Goal: Contribute content

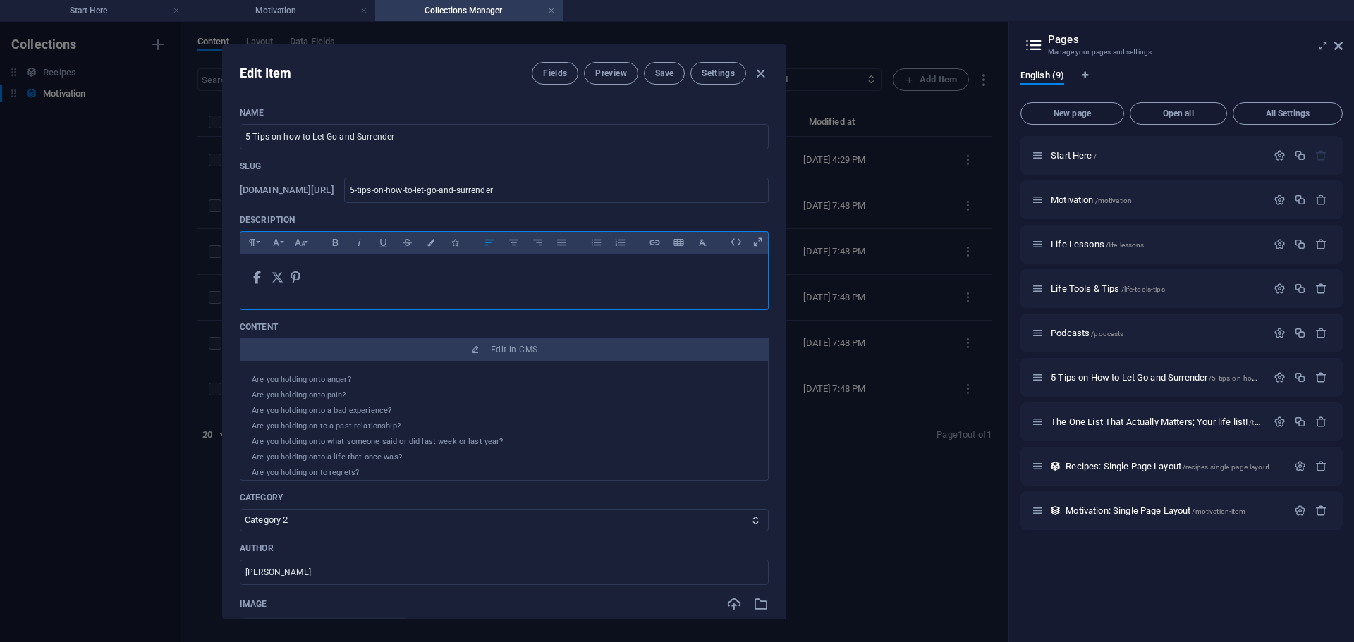
select select "Category 2"
drag, startPoint x: 246, startPoint y: 272, endPoint x: 263, endPoint y: 279, distance: 18.3
click at [263, 279] on div "​   ​     ​" at bounding box center [503, 278] width 527 height 49
click at [651, 243] on icon "button" at bounding box center [655, 242] width 12 height 17
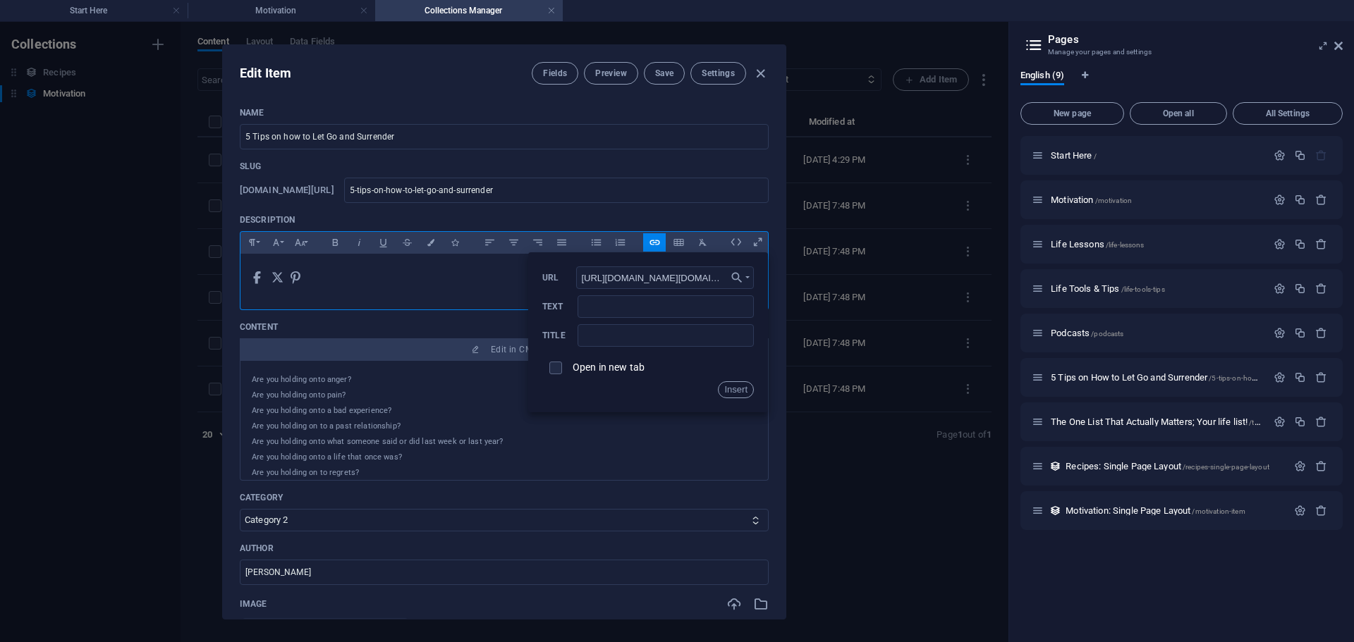
scroll to position [0, 472]
type input "[URL][DOMAIN_NAME][DOMAIN_NAME]"
click at [553, 367] on input "checkbox" at bounding box center [553, 366] width 13 height 13
checkbox input "true"
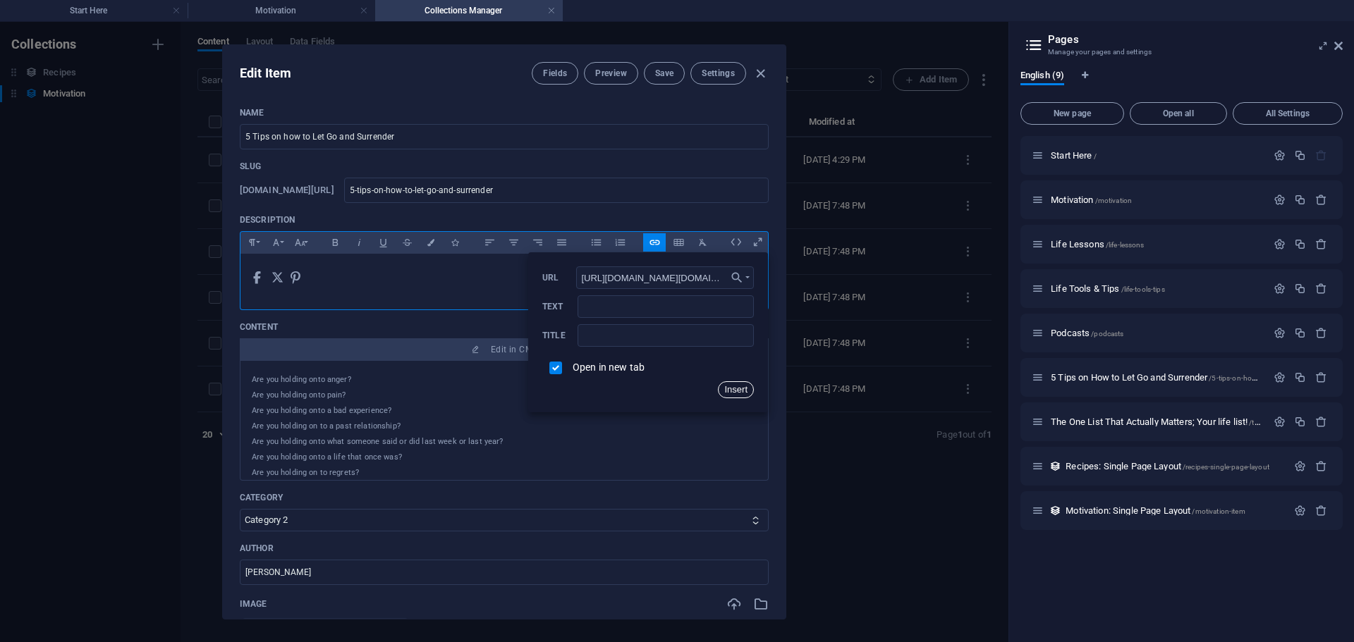
click at [729, 385] on button "Insert" at bounding box center [736, 389] width 36 height 17
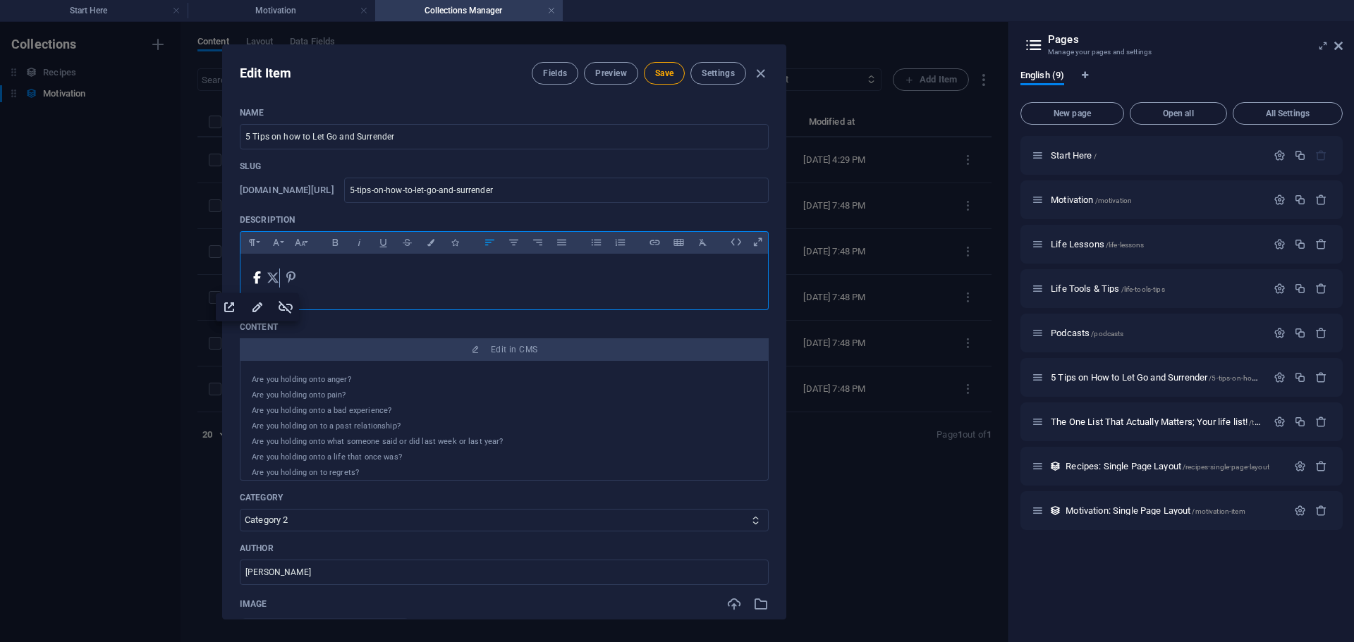
drag, startPoint x: 267, startPoint y: 276, endPoint x: 283, endPoint y: 283, distance: 17.7
click at [283, 283] on icon at bounding box center [276, 278] width 18 height 17
click at [302, 282] on icon at bounding box center [293, 278] width 17 height 17
click at [264, 286] on span at bounding box center [264, 278] width 5 height 19
click at [291, 306] on icon "button" at bounding box center [295, 307] width 17 height 17
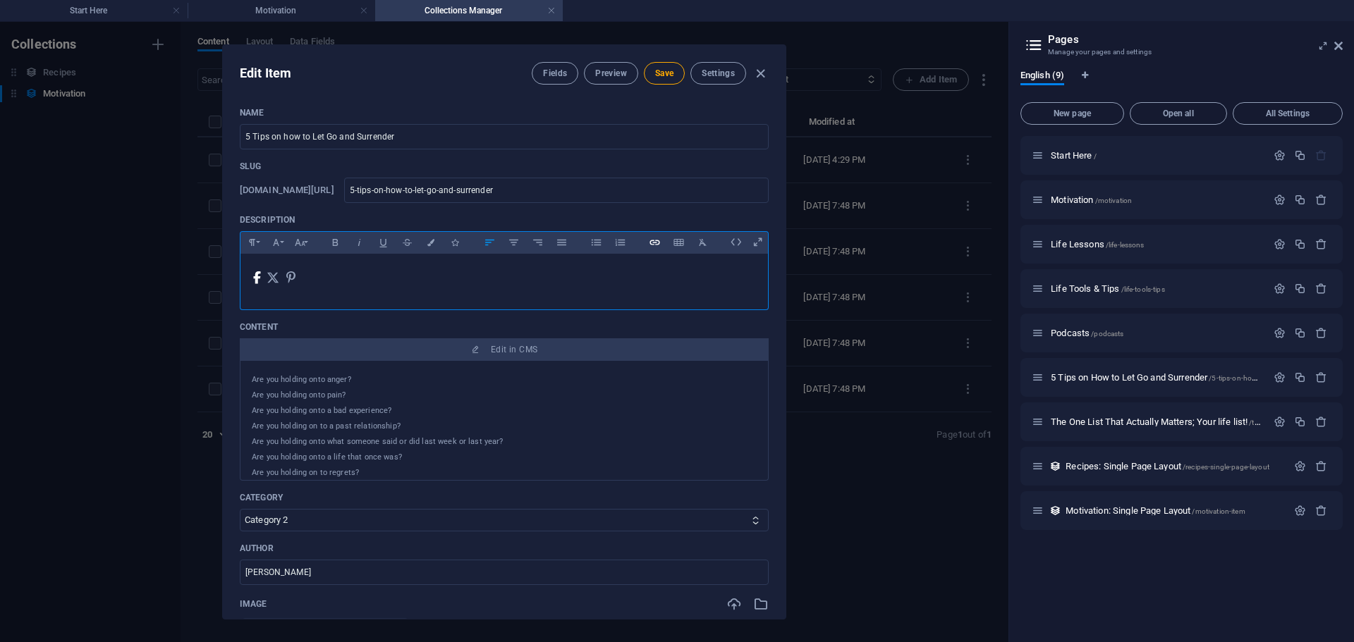
type input "​"
checkbox input "false"
click at [656, 243] on icon "button" at bounding box center [655, 242] width 12 height 17
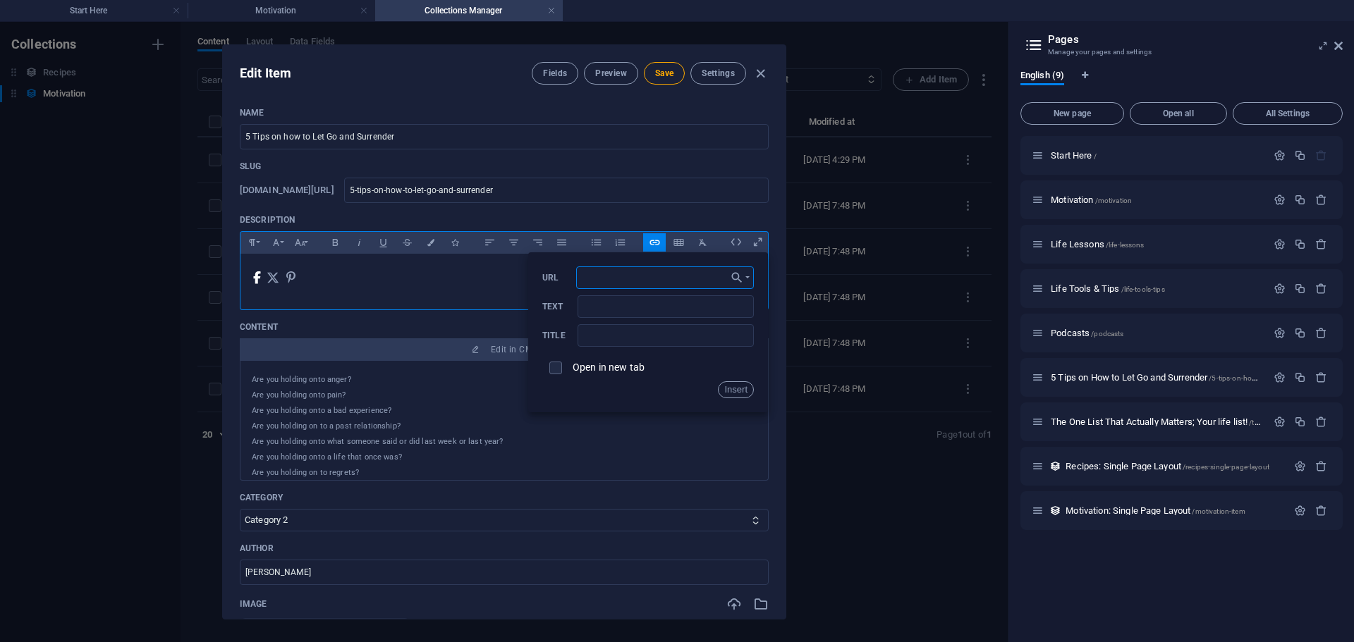
paste input "[URL][DOMAIN_NAME][DOMAIN_NAME]"
type input "[URL][DOMAIN_NAME][DOMAIN_NAME]"
click at [551, 375] on span at bounding box center [555, 368] width 27 height 27
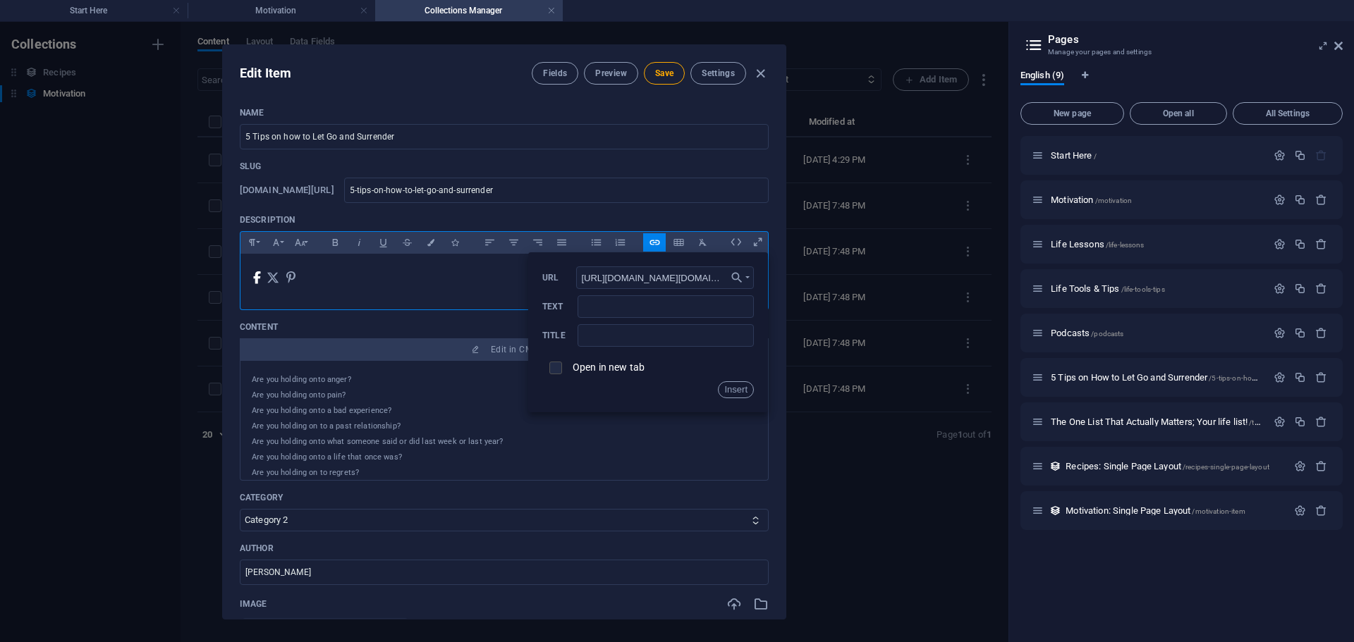
click at [549, 368] on input "checkbox" at bounding box center [553, 366] width 13 height 13
checkbox input "true"
click at [723, 391] on button "Insert" at bounding box center [736, 389] width 36 height 17
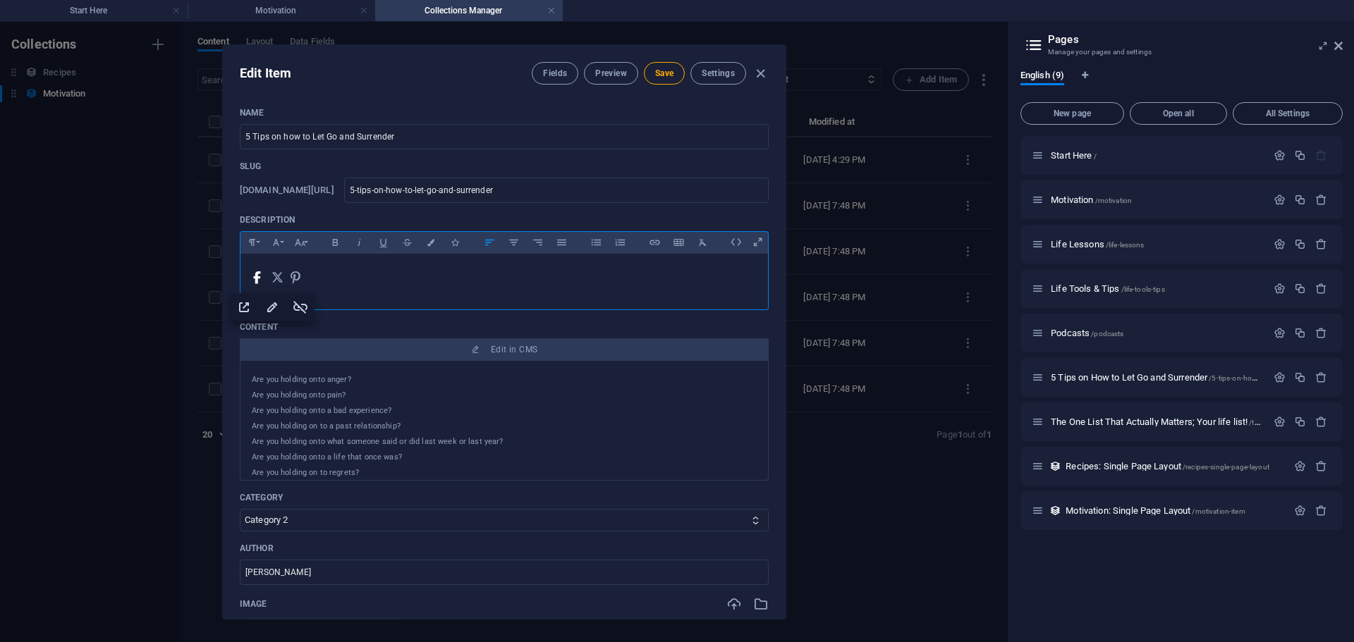
click at [353, 283] on p "​ ​" at bounding box center [504, 278] width 505 height 27
checkbox input "false"
click at [647, 242] on button "Insert Link" at bounding box center [654, 242] width 23 height 18
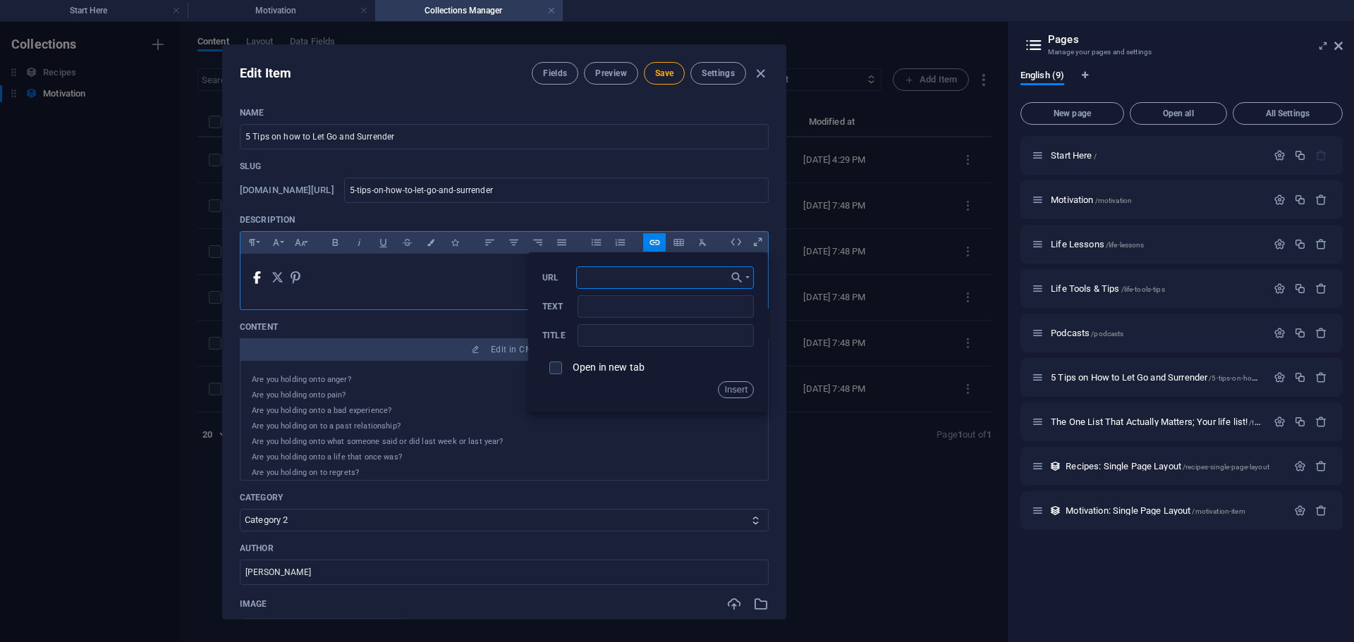
paste input "[URL][DOMAIN_NAME][DOMAIN_NAME][DOMAIN_NAME]"
type input "[URL][DOMAIN_NAME][DOMAIN_NAME][DOMAIN_NAME]"
click at [577, 365] on label "Open in new tab" at bounding box center [609, 367] width 72 height 11
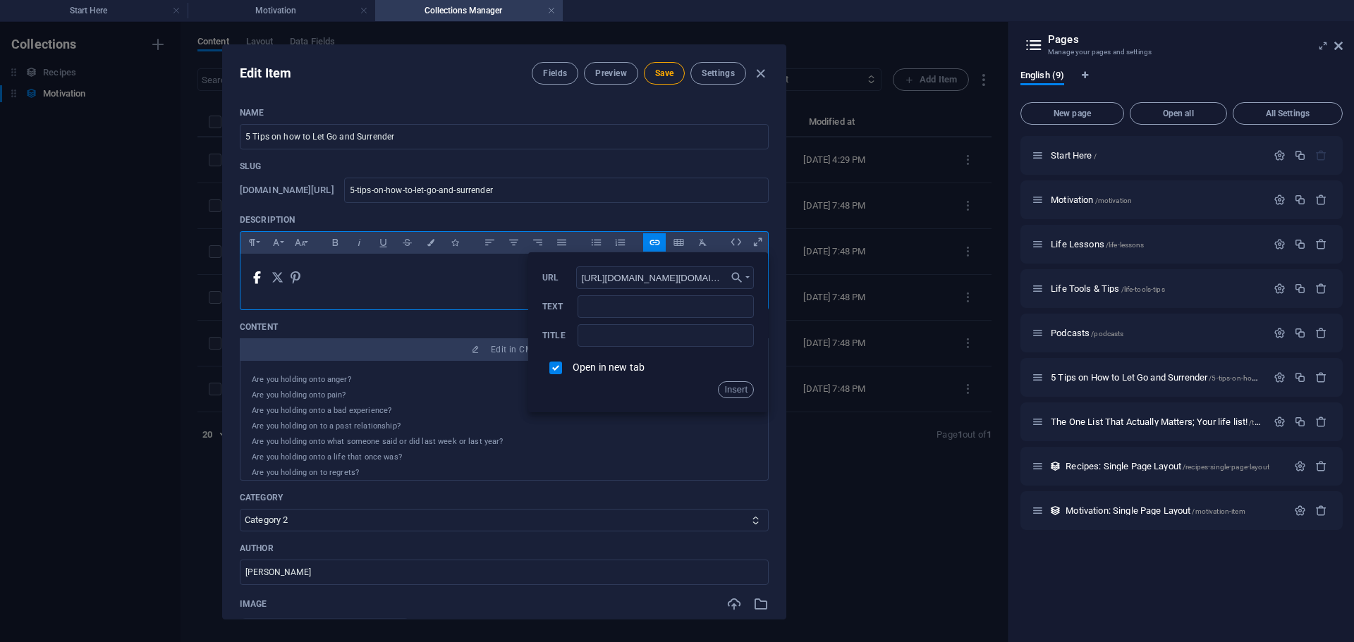
checkbox input "true"
click at [739, 385] on button "Insert" at bounding box center [736, 389] width 36 height 17
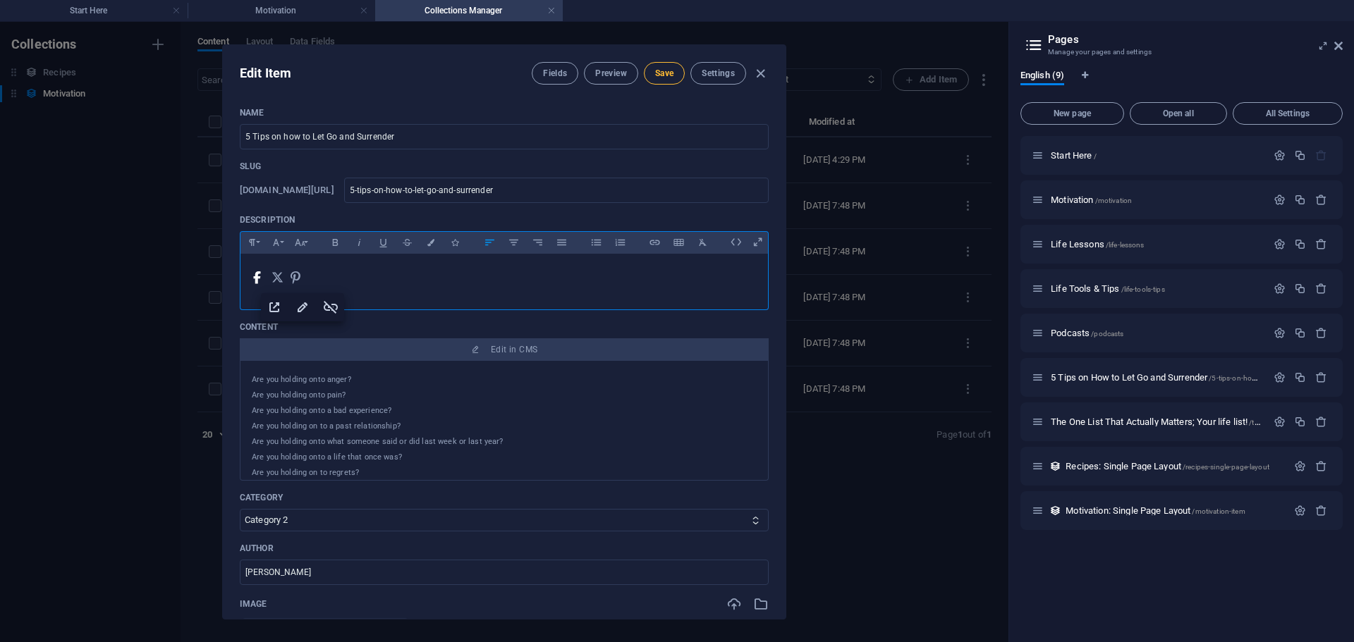
click at [670, 72] on span "Save" at bounding box center [664, 73] width 18 height 11
